Goal: Task Accomplishment & Management: Use online tool/utility

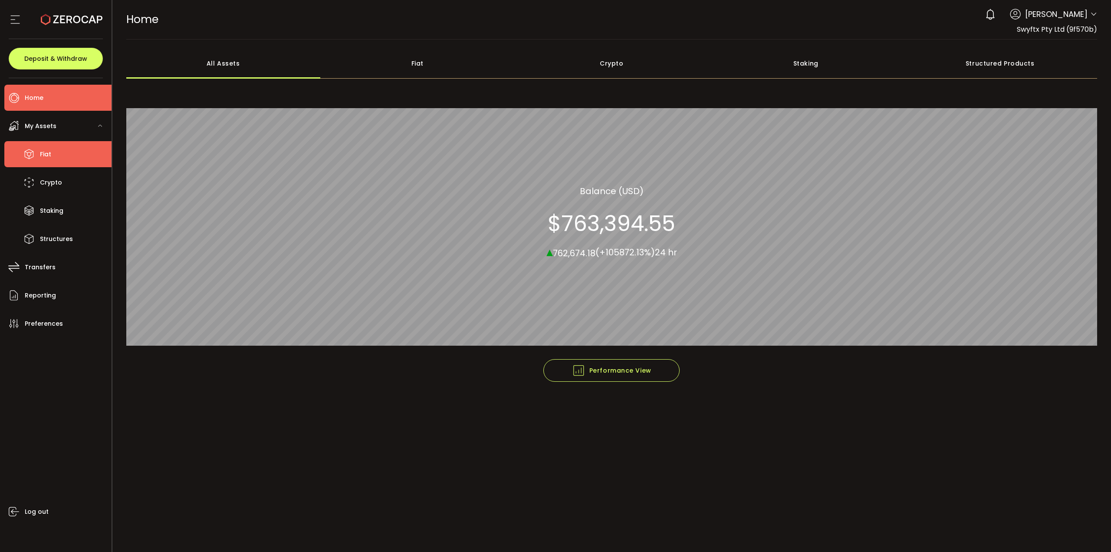
click at [48, 145] on li "Fiat" at bounding box center [57, 154] width 107 height 26
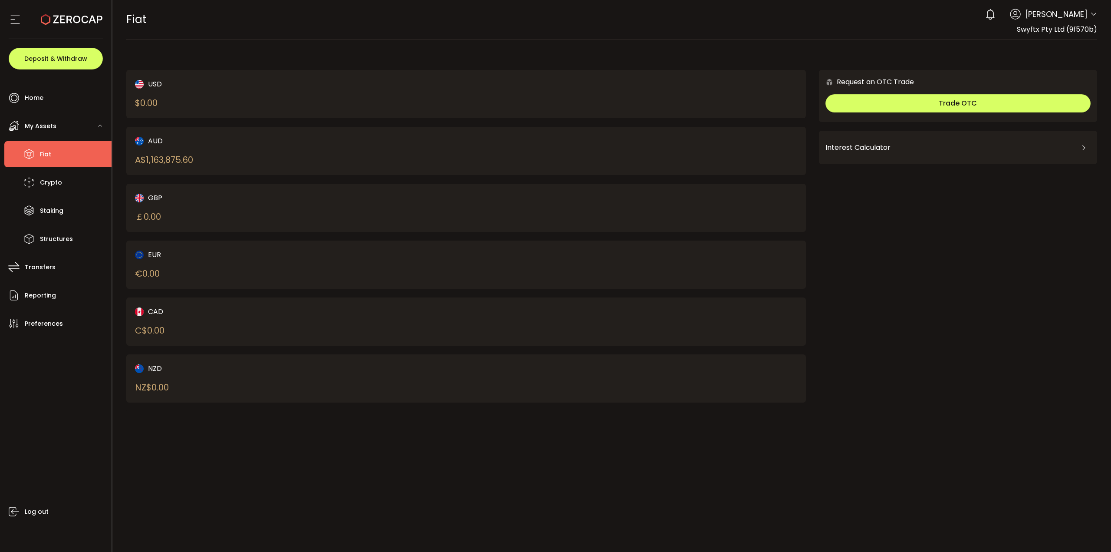
drag, startPoint x: 345, startPoint y: 151, endPoint x: 244, endPoint y: 155, distance: 100.8
click at [345, 151] on div "AUD A$ 1,163,875.60" at bounding box center [284, 150] width 298 height 31
click at [47, 99] on li "Home" at bounding box center [57, 98] width 107 height 26
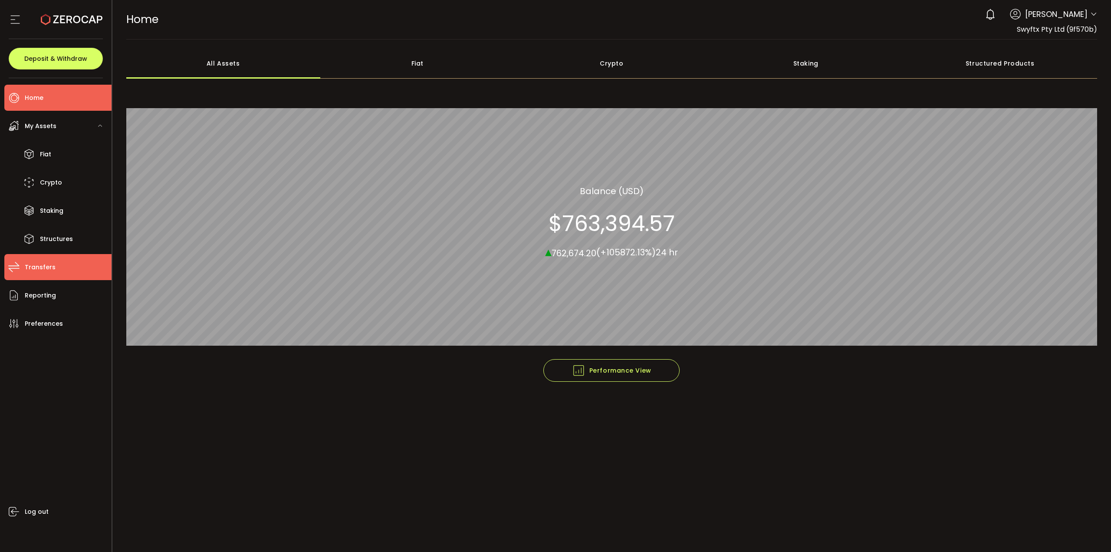
click at [50, 265] on span "Transfers" at bounding box center [40, 267] width 31 height 13
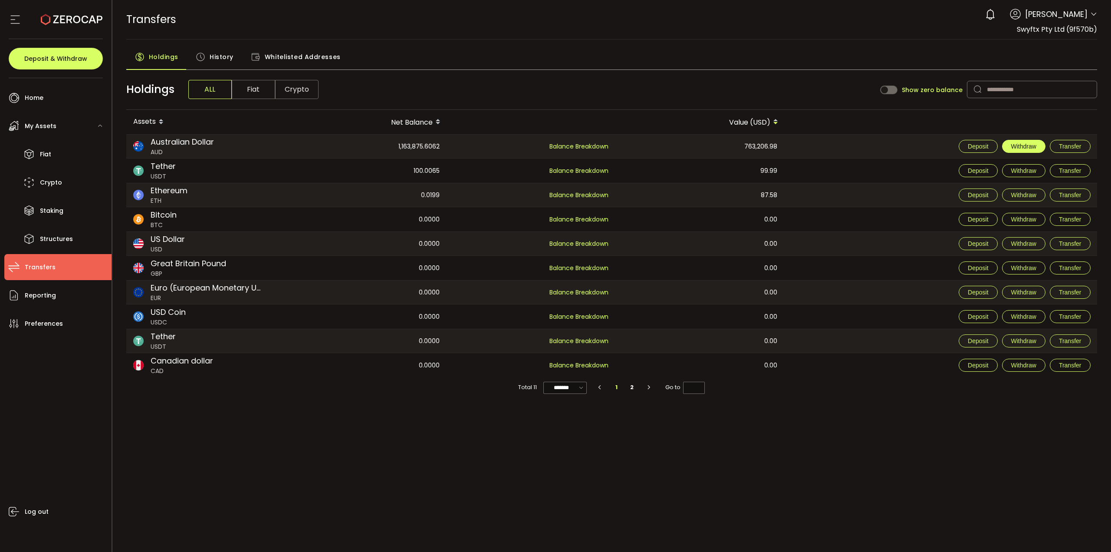
click at [1038, 145] on button "Withdraw" at bounding box center [1023, 146] width 43 height 13
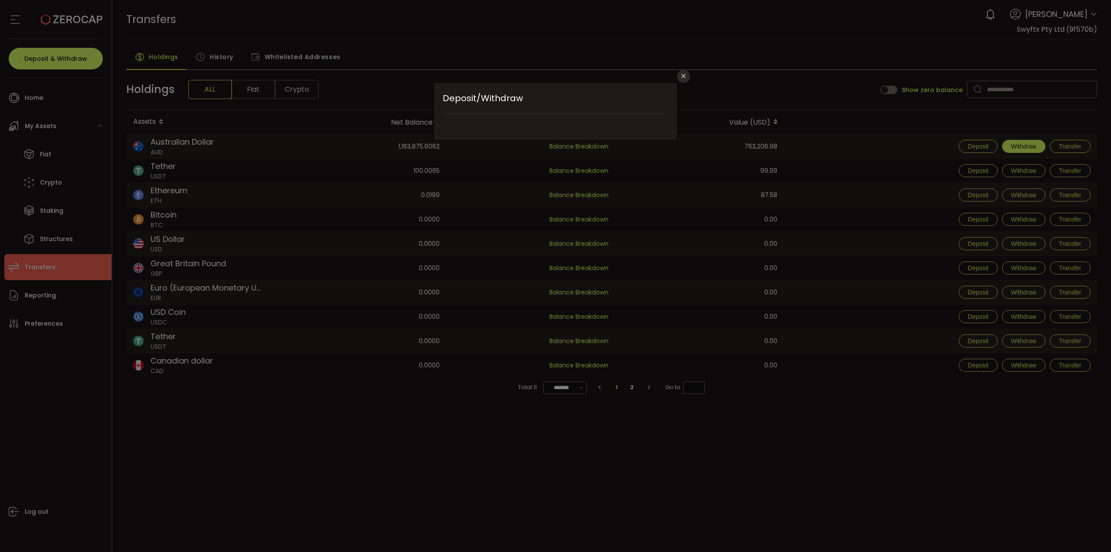
type input "**********"
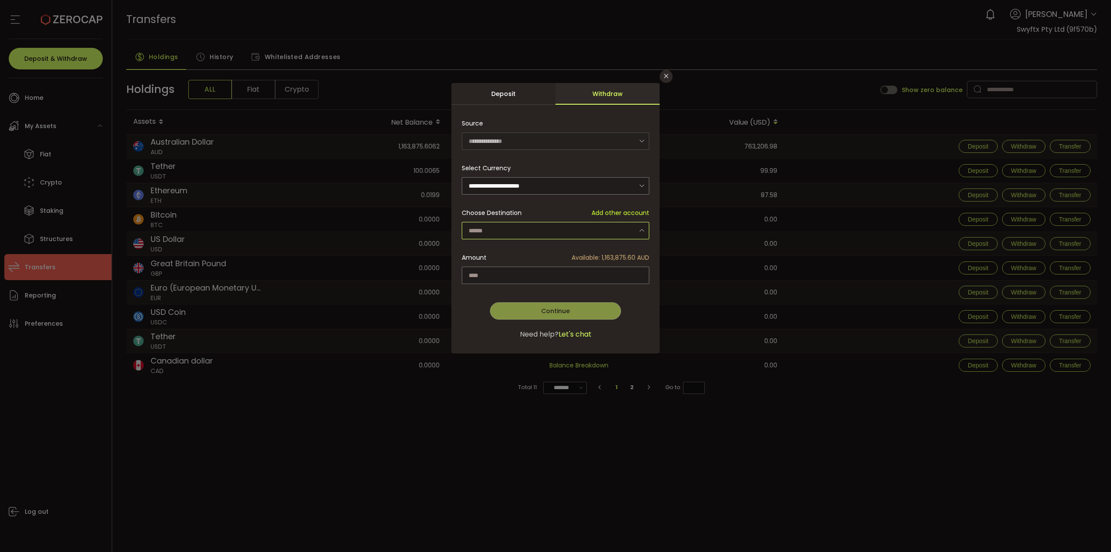
click at [504, 235] on input "dialog" at bounding box center [556, 230] width 188 height 17
click at [519, 250] on span "Swyftx Pty Ltd - SwyftxGoldfields - 9435" at bounding box center [531, 253] width 121 height 9
type input "**********"
click at [515, 270] on input "dialog" at bounding box center [556, 275] width 188 height 17
type input "**********"
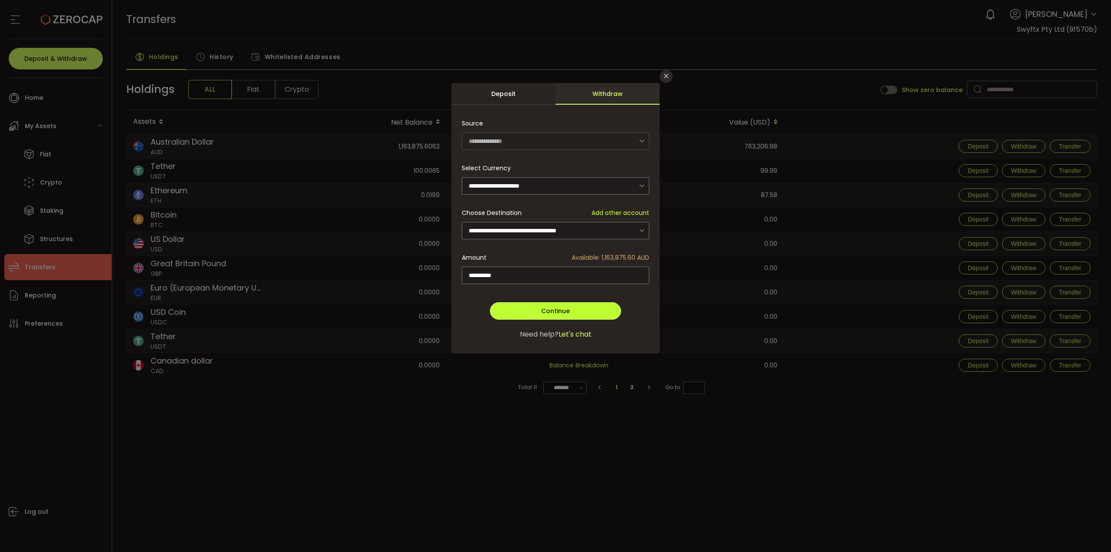
click at [564, 311] on span "Continue" at bounding box center [555, 310] width 29 height 9
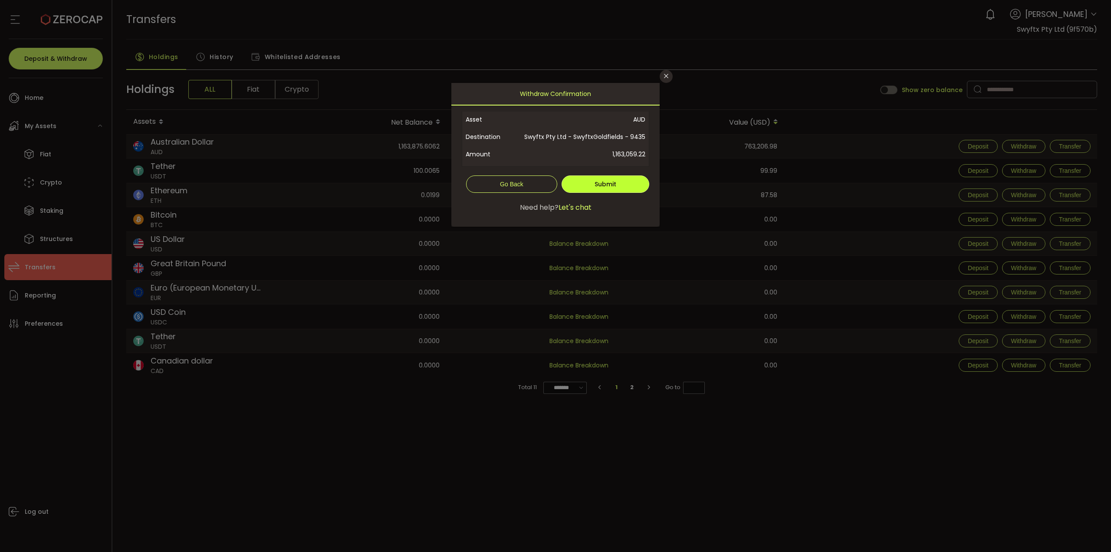
click at [586, 187] on button "Submit" at bounding box center [606, 183] width 88 height 17
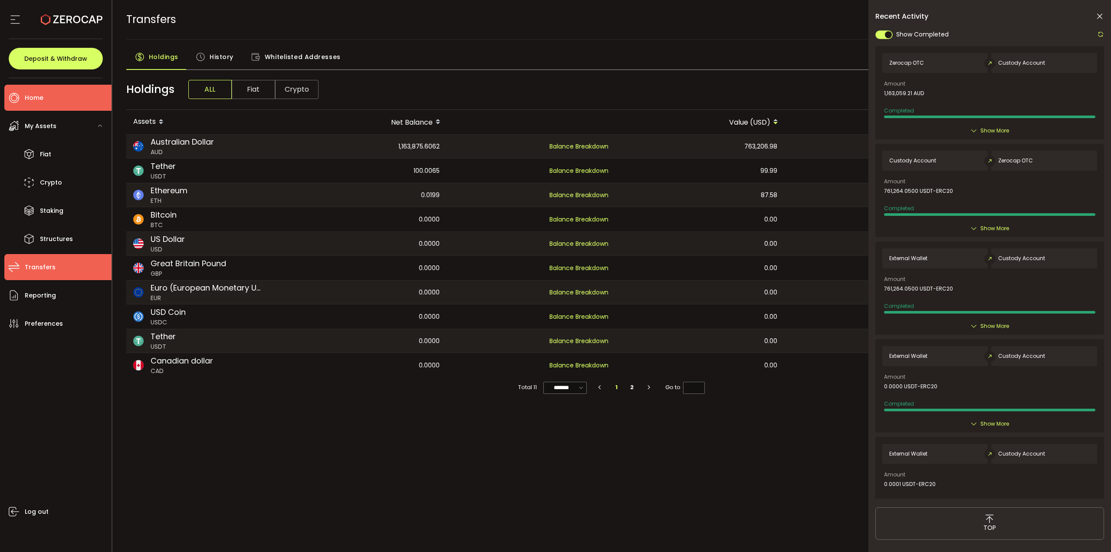
click at [72, 103] on li "Home" at bounding box center [57, 98] width 107 height 26
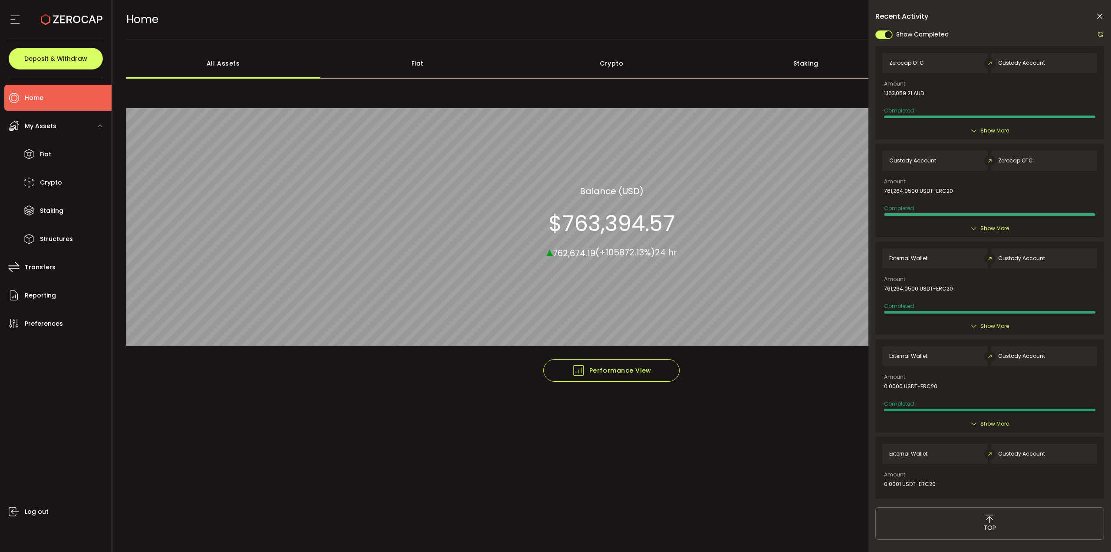
click at [1103, 15] on icon at bounding box center [1100, 16] width 9 height 9
